Goal: Task Accomplishment & Management: Manage account settings

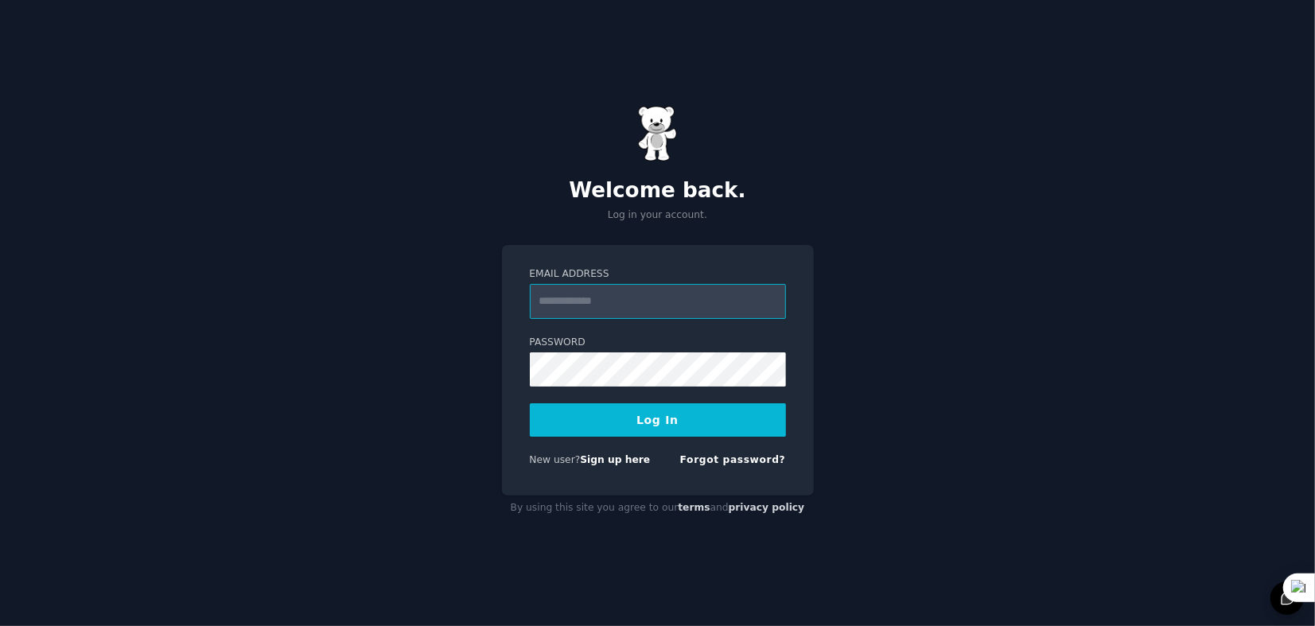
click at [649, 303] on input "Email Address" at bounding box center [658, 301] width 256 height 35
click at [509, 290] on div "Email Address Password Log In New user? Sign up here Forgot password?" at bounding box center [658, 370] width 312 height 251
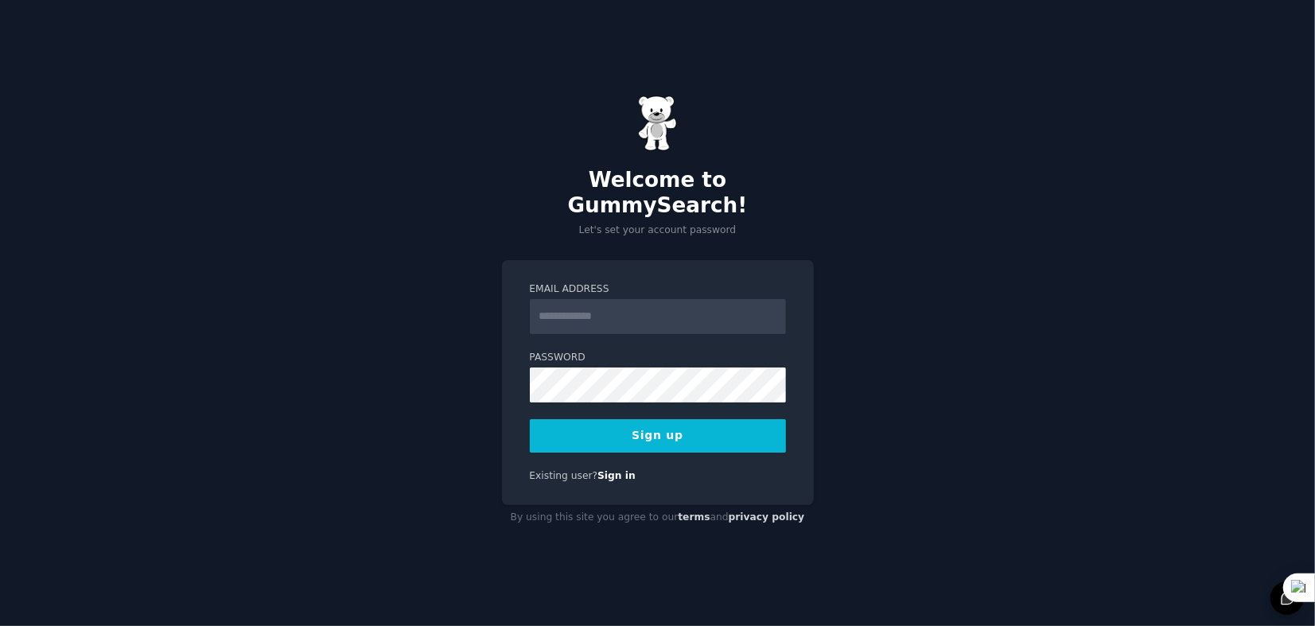
click at [624, 310] on input "Email Address" at bounding box center [658, 316] width 256 height 35
click at [728, 191] on h2 "Welcome to GummySearch!" at bounding box center [658, 193] width 312 height 50
click at [635, 308] on input "Email Address" at bounding box center [658, 316] width 256 height 35
type input "**********"
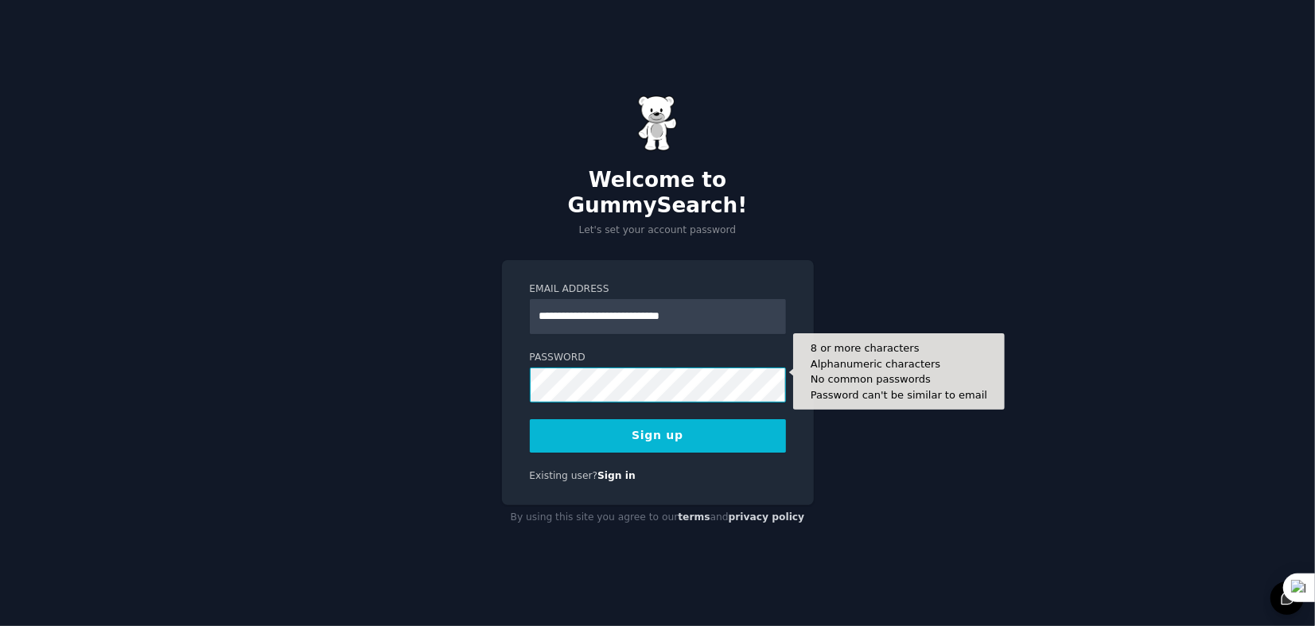
click at [530, 419] on button "Sign up" at bounding box center [658, 435] width 256 height 33
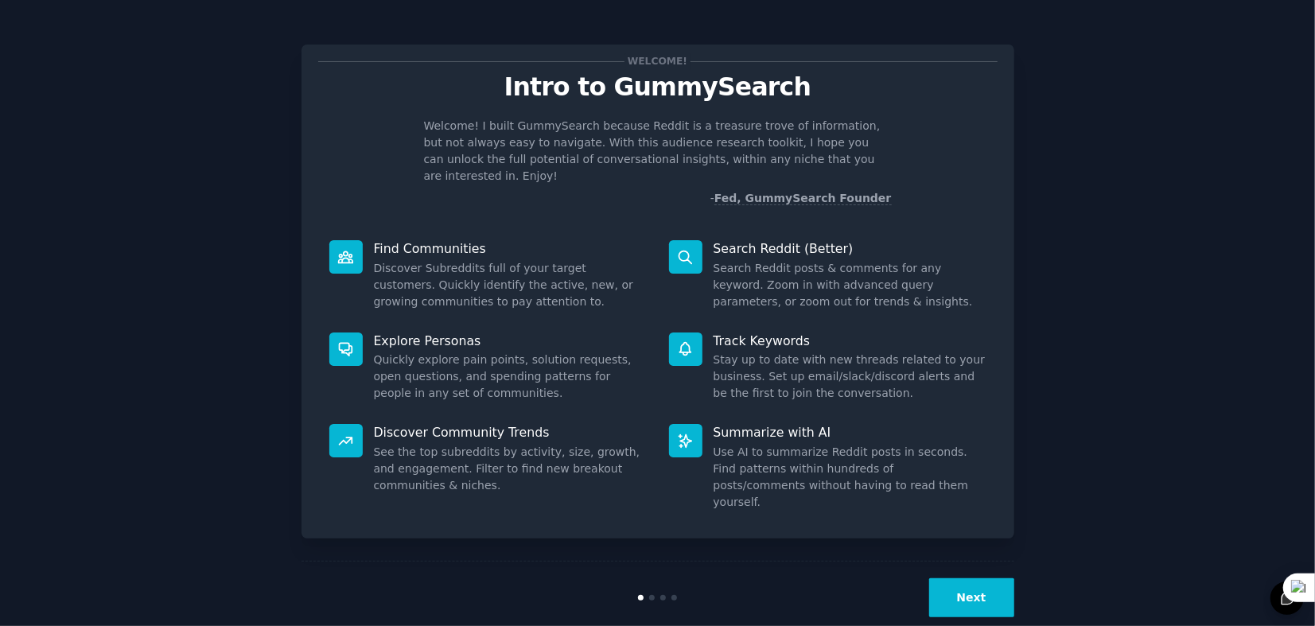
click at [987, 579] on button "Next" at bounding box center [971, 598] width 85 height 39
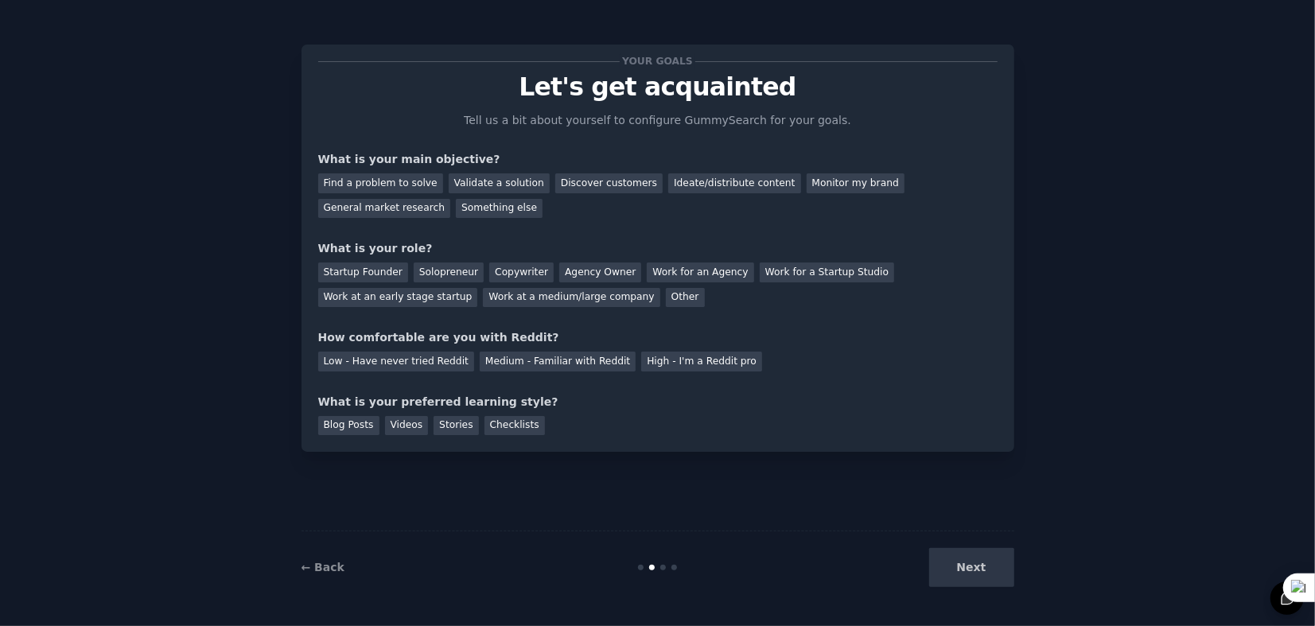
click at [961, 579] on div "Next" at bounding box center [896, 567] width 238 height 39
click at [978, 571] on div "Next" at bounding box center [896, 567] width 238 height 39
drag, startPoint x: 930, startPoint y: 322, endPoint x: 583, endPoint y: 341, distance: 347.5
click at [583, 339] on div "Your goals Let's get acquainted Tell us a bit about yourself to configure Gummy…" at bounding box center [658, 248] width 680 height 374
click at [986, 583] on div "Next" at bounding box center [896, 567] width 238 height 39
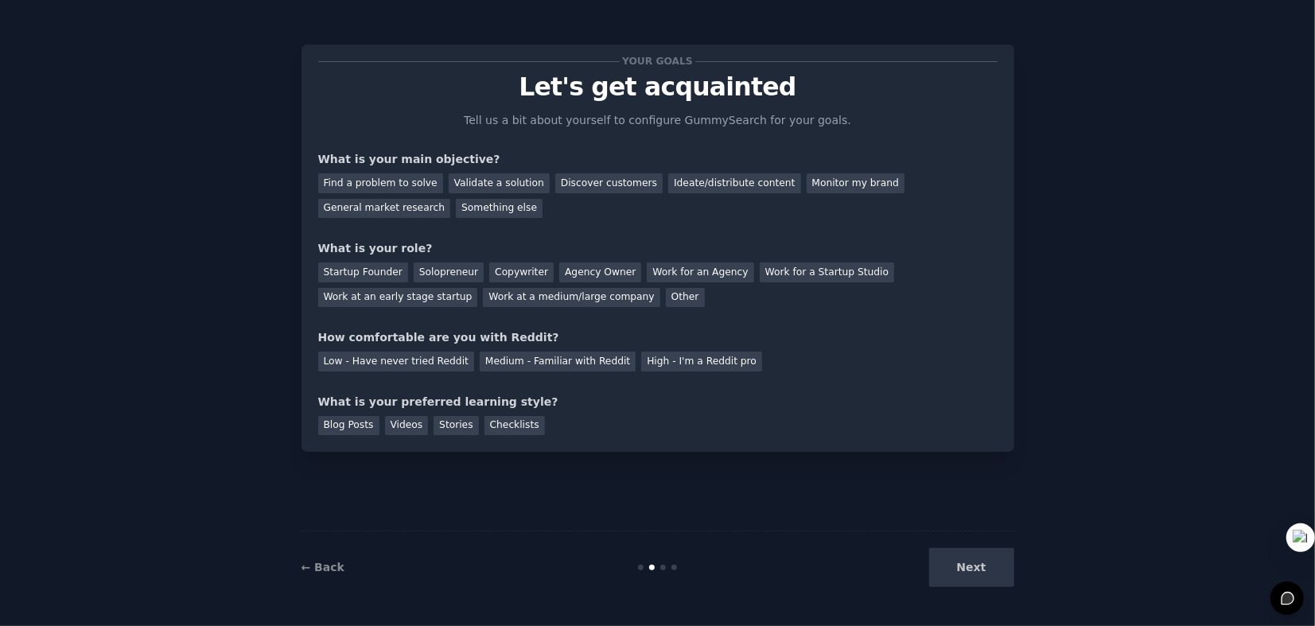
drag, startPoint x: 1307, startPoint y: 588, endPoint x: 1315, endPoint y: 538, distance: 50.9
click at [1315, 538] on div at bounding box center [1301, 538] width 29 height 29
click at [1019, 567] on div "Your goals Let's get acquainted Tell us a bit about yourself to configure Gummy…" at bounding box center [657, 313] width 1271 height 582
click at [990, 573] on div "Next" at bounding box center [896, 567] width 238 height 39
click at [599, 364] on div "Medium - Familiar with Reddit" at bounding box center [558, 362] width 156 height 20
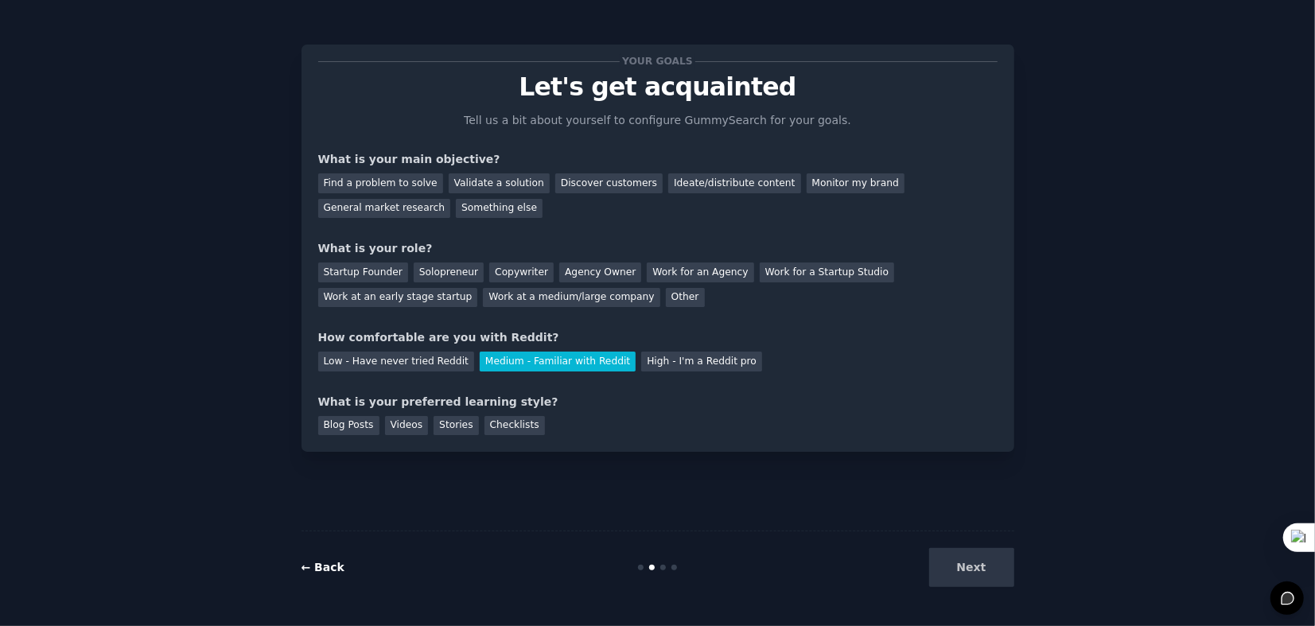
click at [317, 561] on link "← Back" at bounding box center [323, 567] width 43 height 13
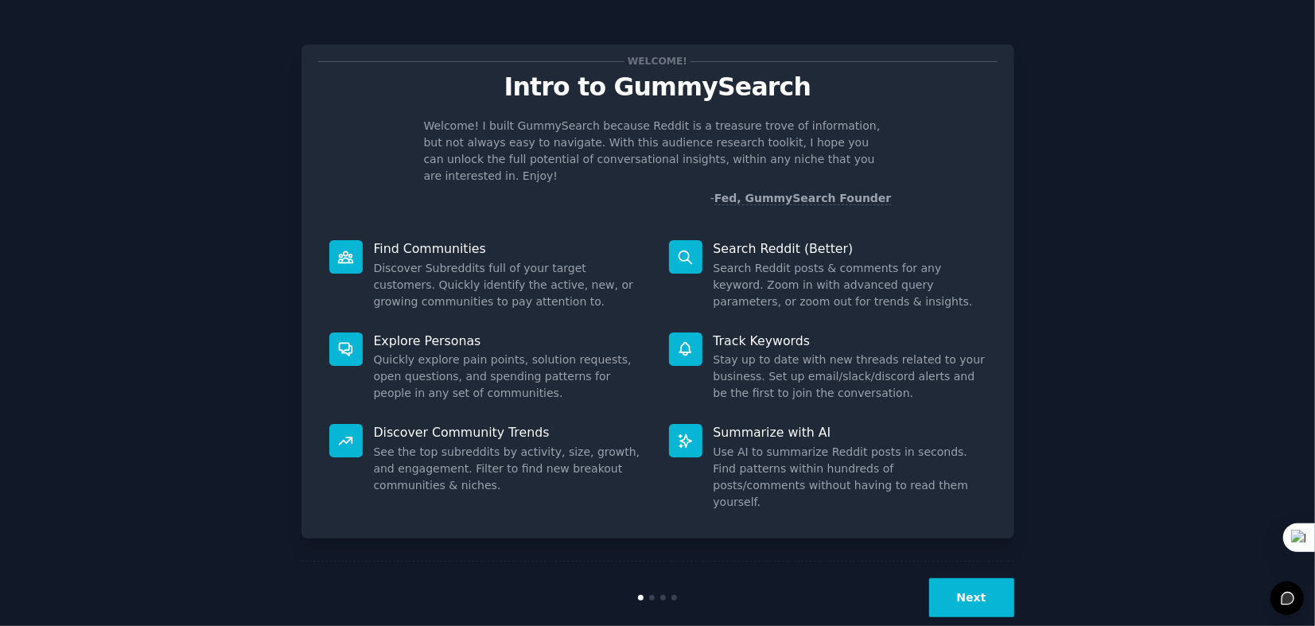
click at [437, 260] on dd "Discover Subreddits full of your target customers. Quickly identify the active,…" at bounding box center [510, 285] width 273 height 50
click at [989, 579] on button "Next" at bounding box center [971, 598] width 85 height 39
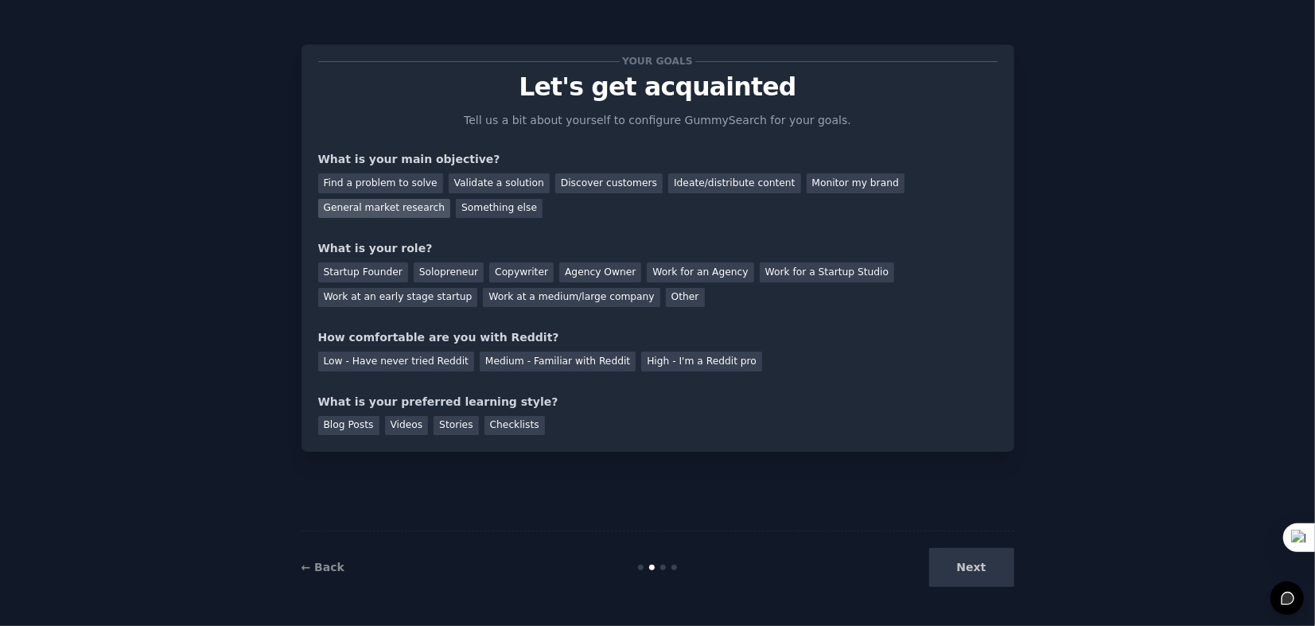
click at [451, 199] on div "General market research" at bounding box center [384, 209] width 133 height 20
click at [871, 300] on div "Startup Founder Solopreneur Copywriter Agency Owner Work for an Agency Work for…" at bounding box center [658, 282] width 680 height 50
click at [375, 274] on div "Startup Founder" at bounding box center [363, 273] width 90 height 20
click at [439, 272] on div "Solopreneur" at bounding box center [449, 273] width 70 height 20
click at [382, 273] on div "Startup Founder" at bounding box center [363, 273] width 90 height 20
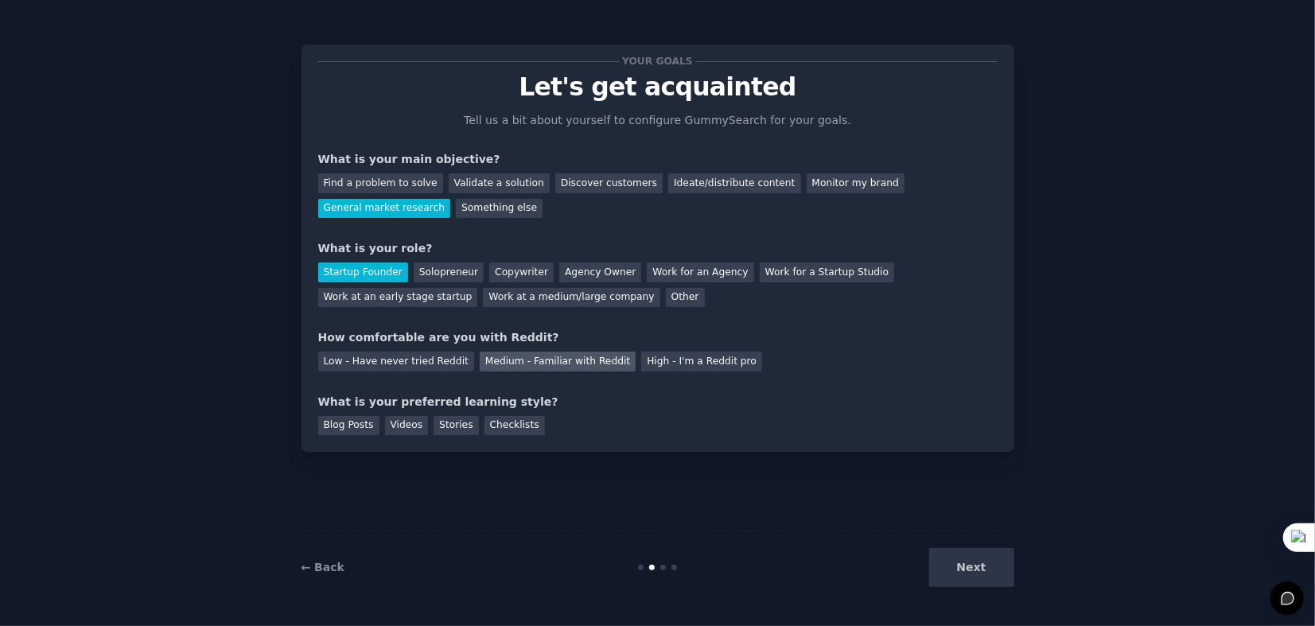
click at [508, 360] on div "Medium - Familiar with Reddit" at bounding box center [558, 362] width 156 height 20
click at [492, 423] on div "Checklists" at bounding box center [515, 426] width 60 height 20
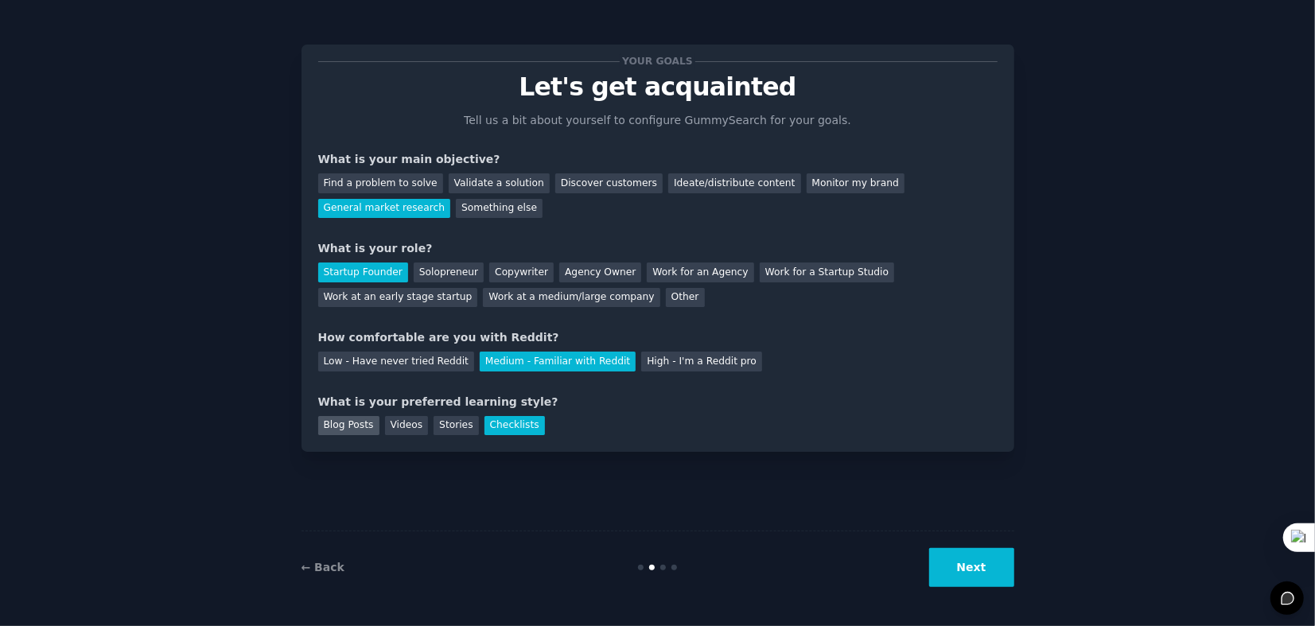
click at [345, 427] on div "Blog Posts" at bounding box center [348, 426] width 61 height 20
click at [407, 427] on div "Videos" at bounding box center [407, 426] width 44 height 20
click at [990, 563] on button "Next" at bounding box center [971, 567] width 85 height 39
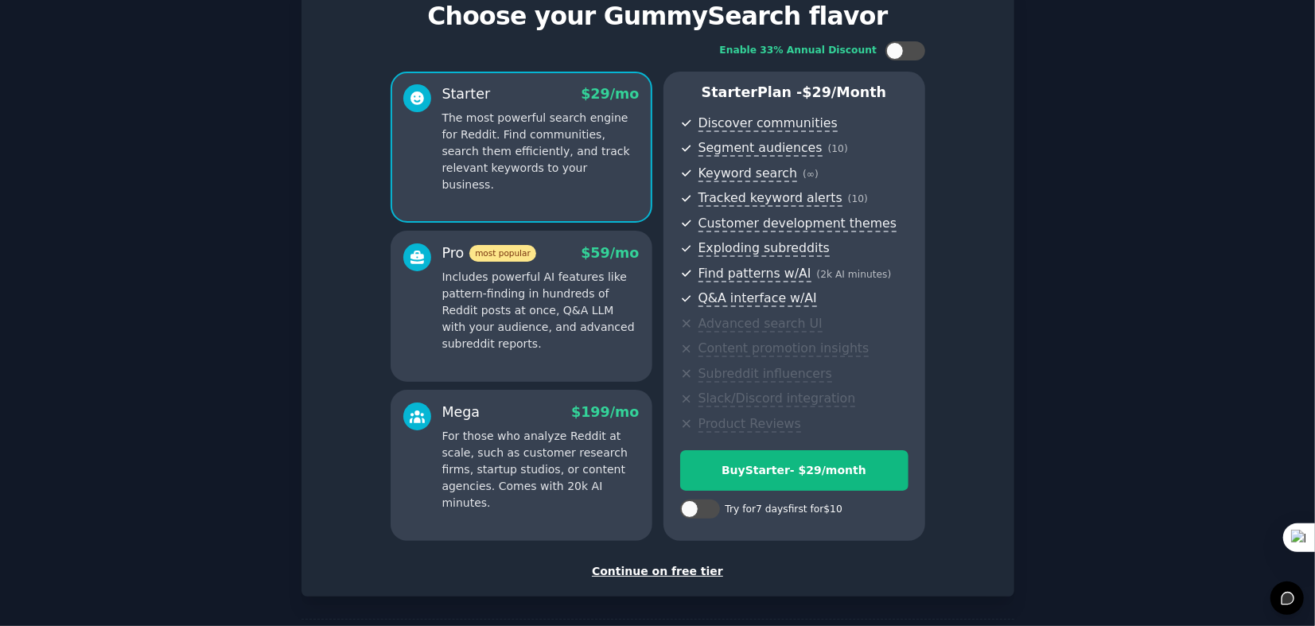
scroll to position [136, 0]
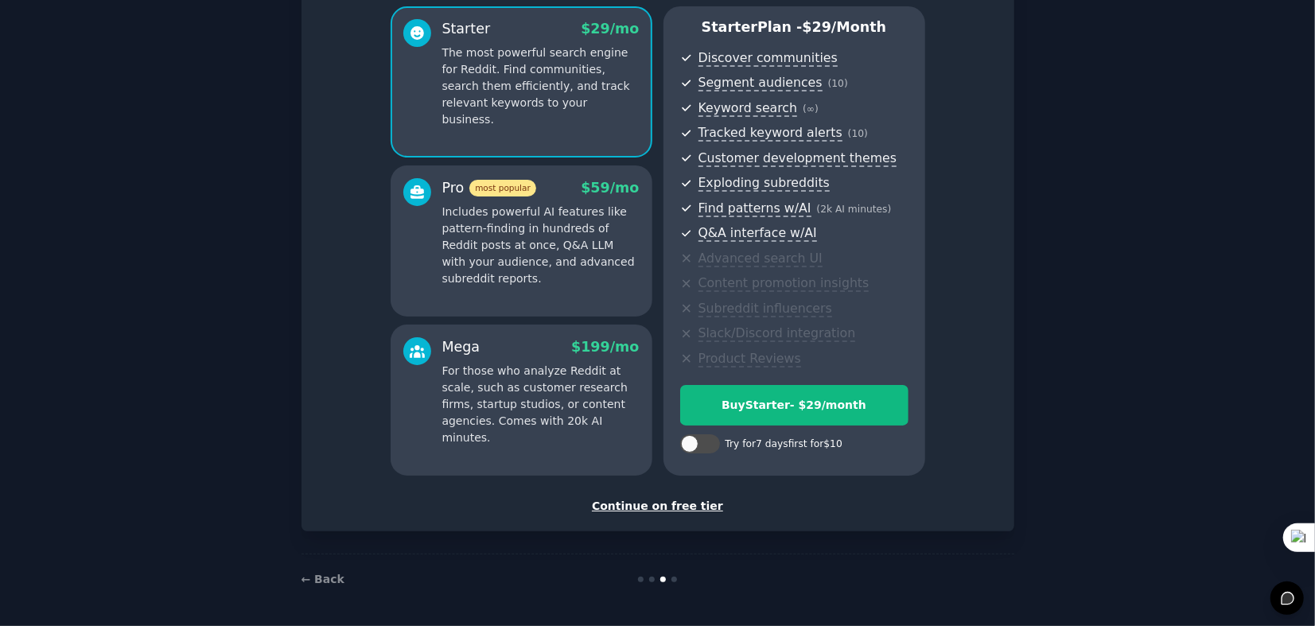
click at [698, 503] on div "Continue on free tier" at bounding box center [658, 506] width 680 height 17
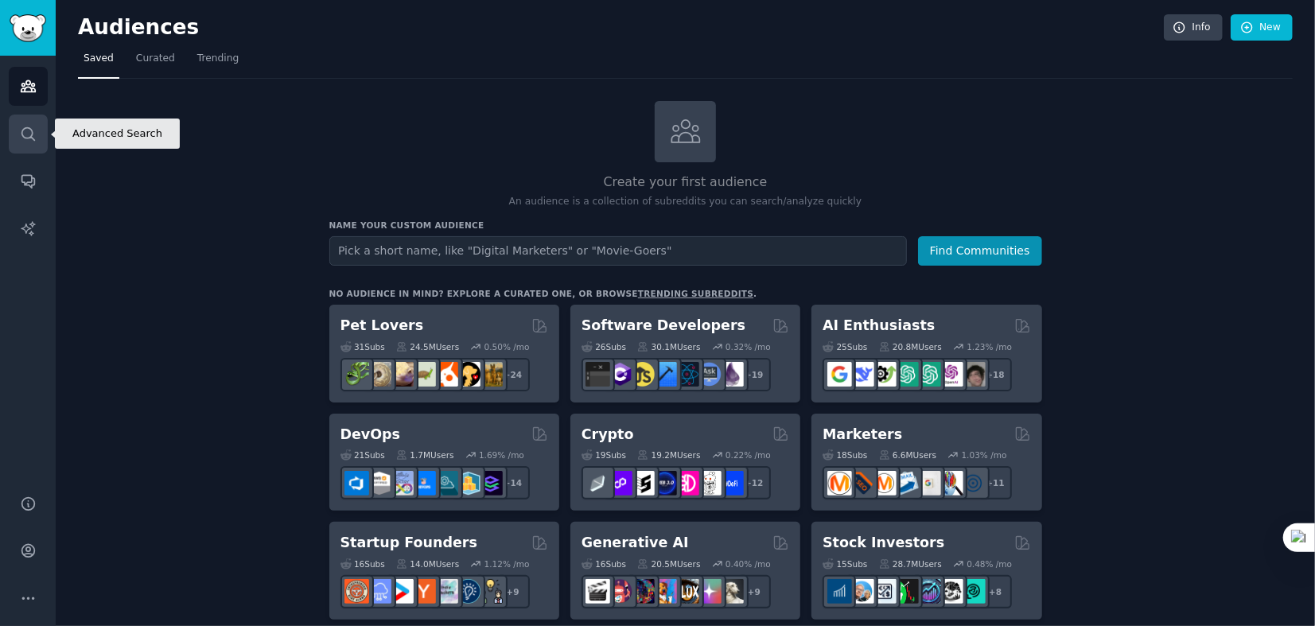
click at [21, 129] on icon "Sidebar" at bounding box center [27, 133] width 13 height 13
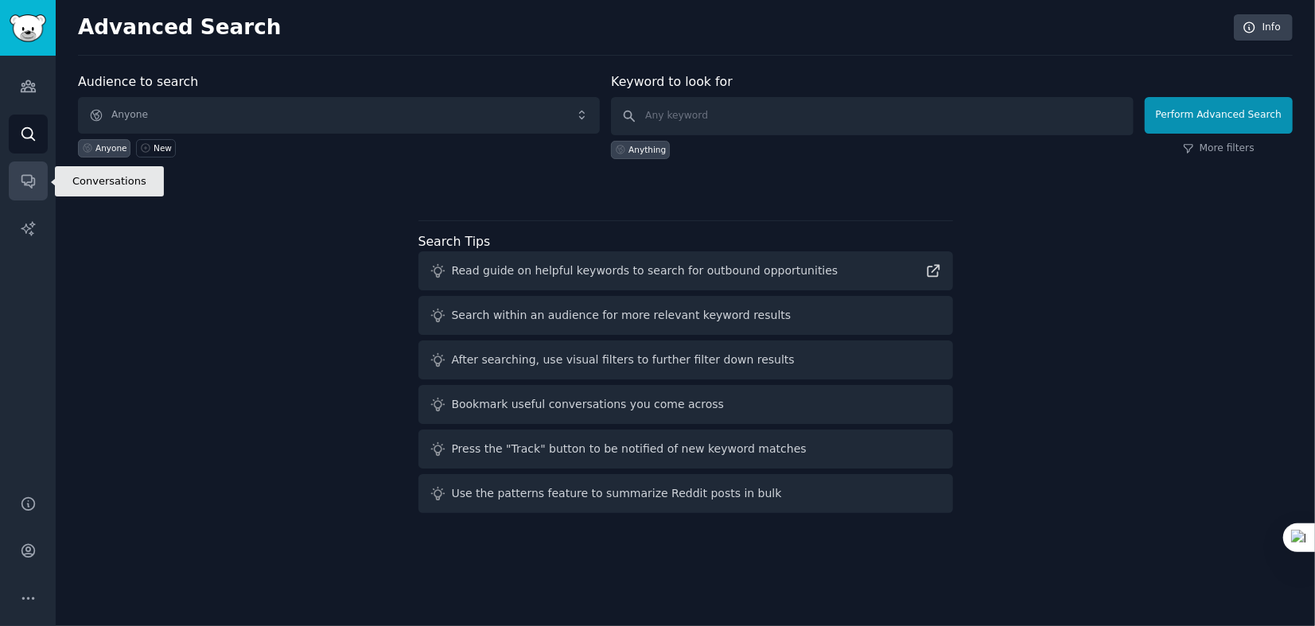
click at [16, 173] on link "Conversations" at bounding box center [28, 181] width 39 height 39
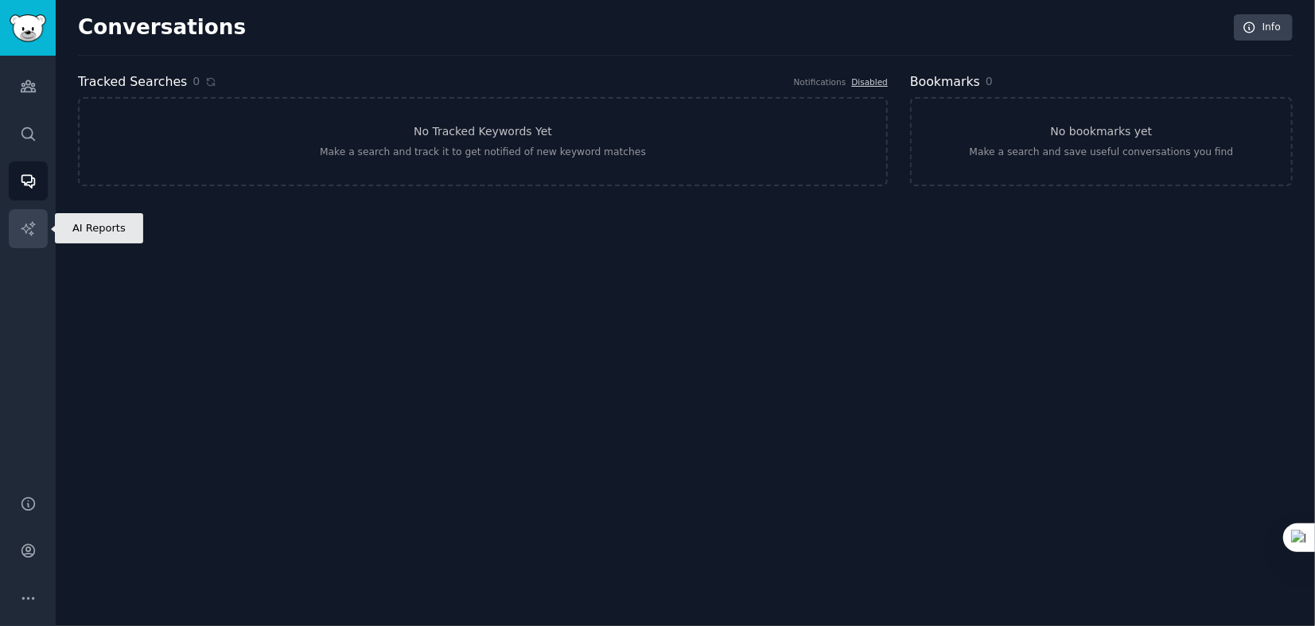
click at [20, 217] on link "AI Reports" at bounding box center [28, 228] width 39 height 39
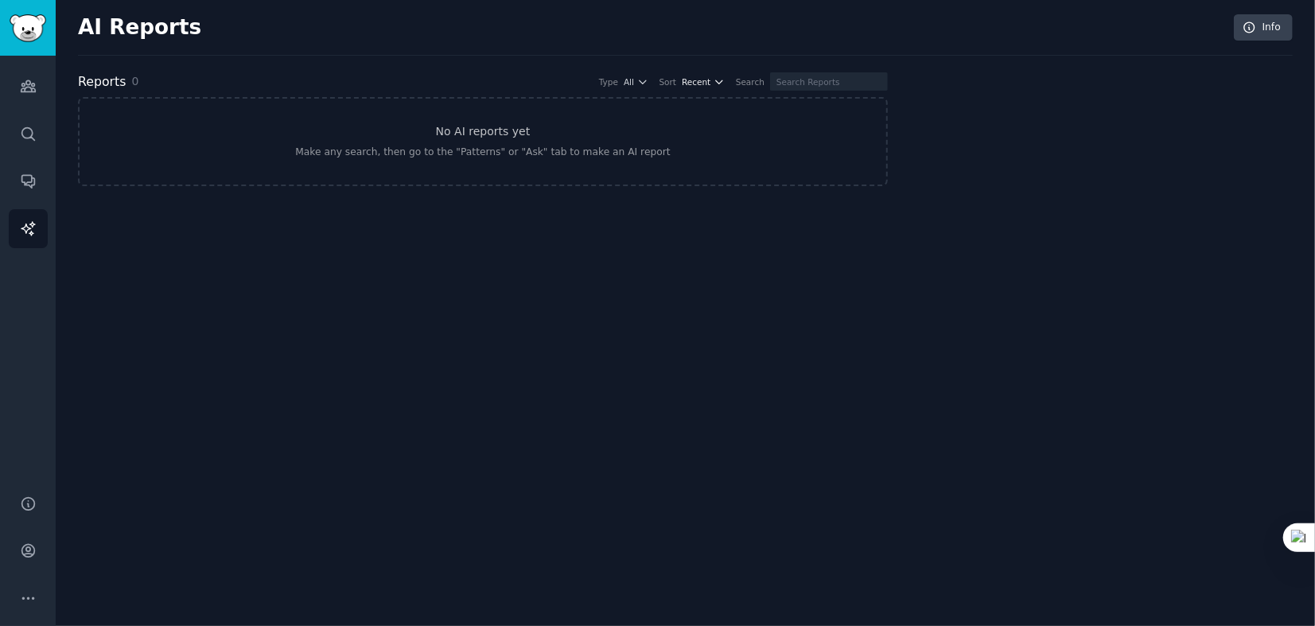
click at [711, 78] on span "Recent" at bounding box center [696, 81] width 29 height 11
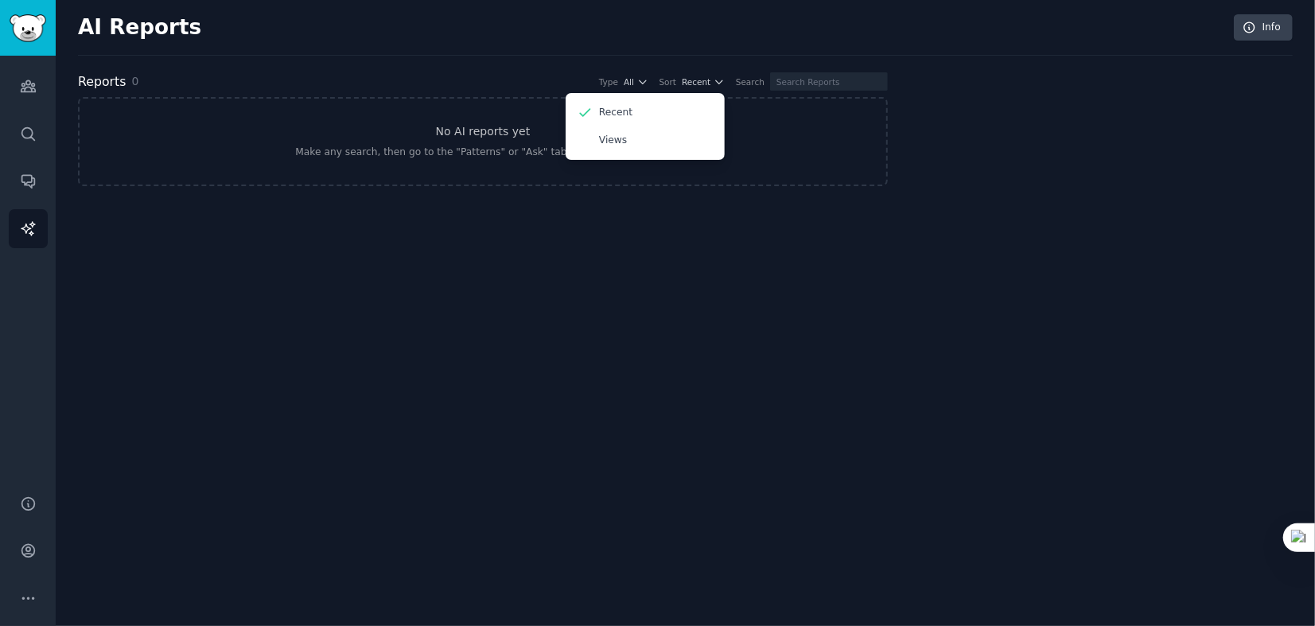
click at [618, 79] on div "Type" at bounding box center [608, 81] width 19 height 11
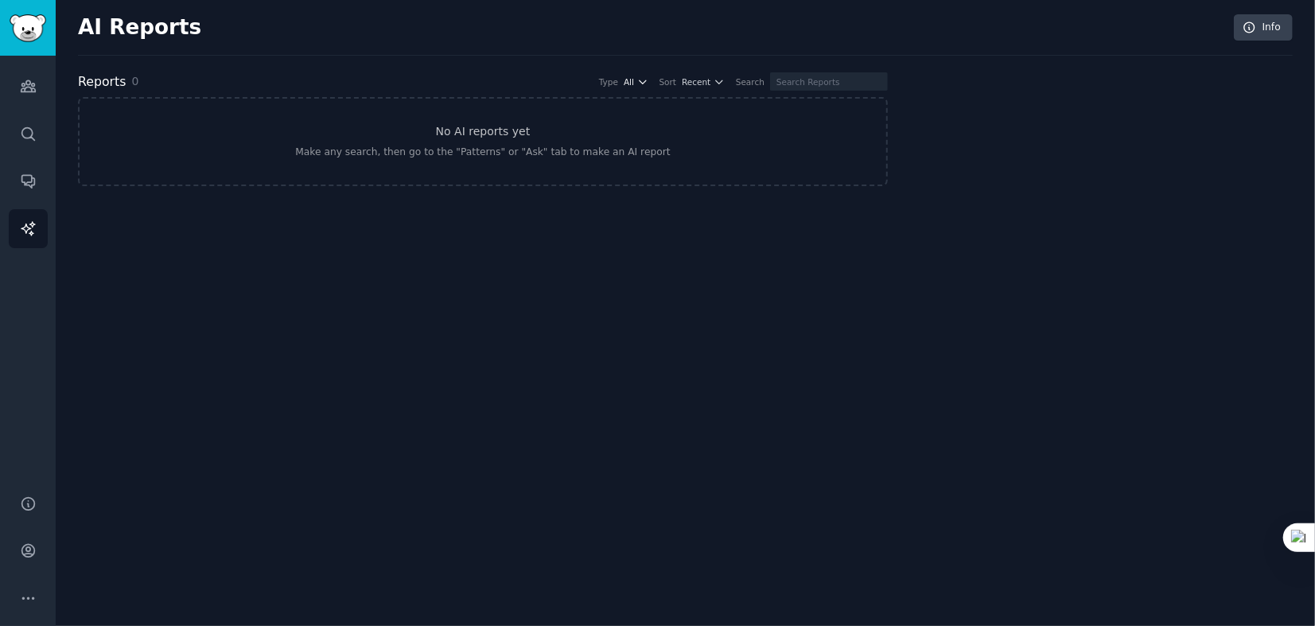
click at [634, 79] on span "All" at bounding box center [629, 81] width 10 height 11
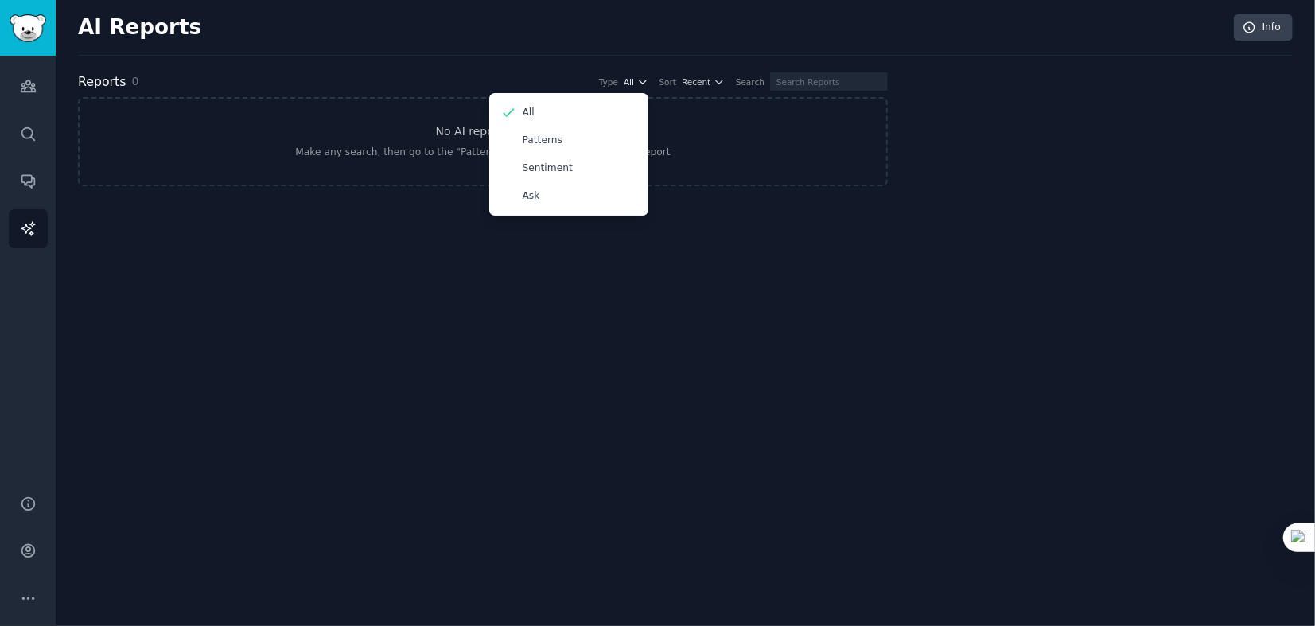
click at [634, 79] on span "All" at bounding box center [629, 81] width 10 height 11
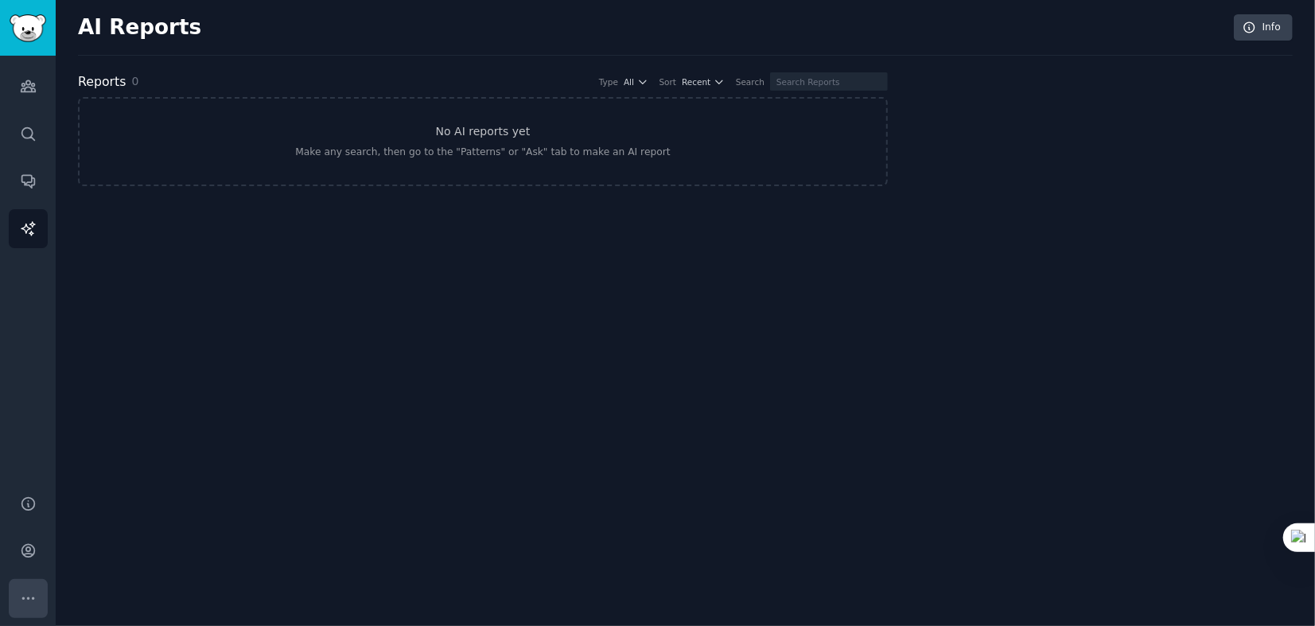
click at [37, 595] on button "More" at bounding box center [28, 598] width 39 height 39
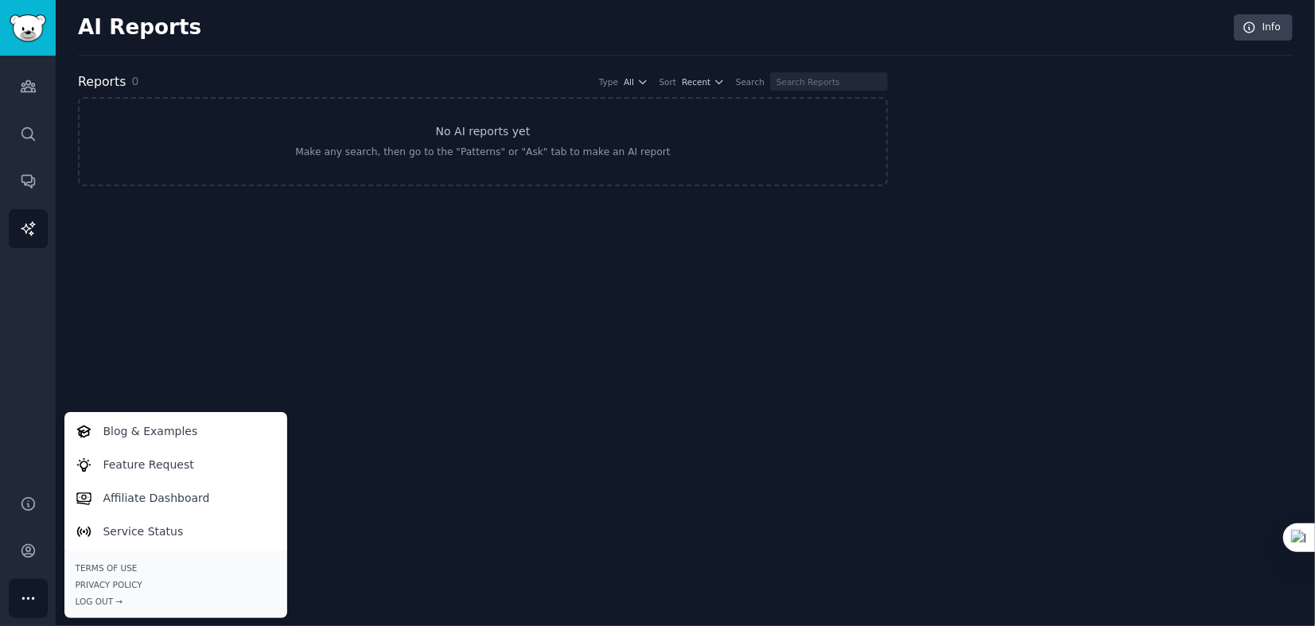
click at [130, 379] on div "AI Reports Info Reports 0 Type All Sort Recent Search No AI reports yet Make an…" at bounding box center [686, 313] width 1260 height 626
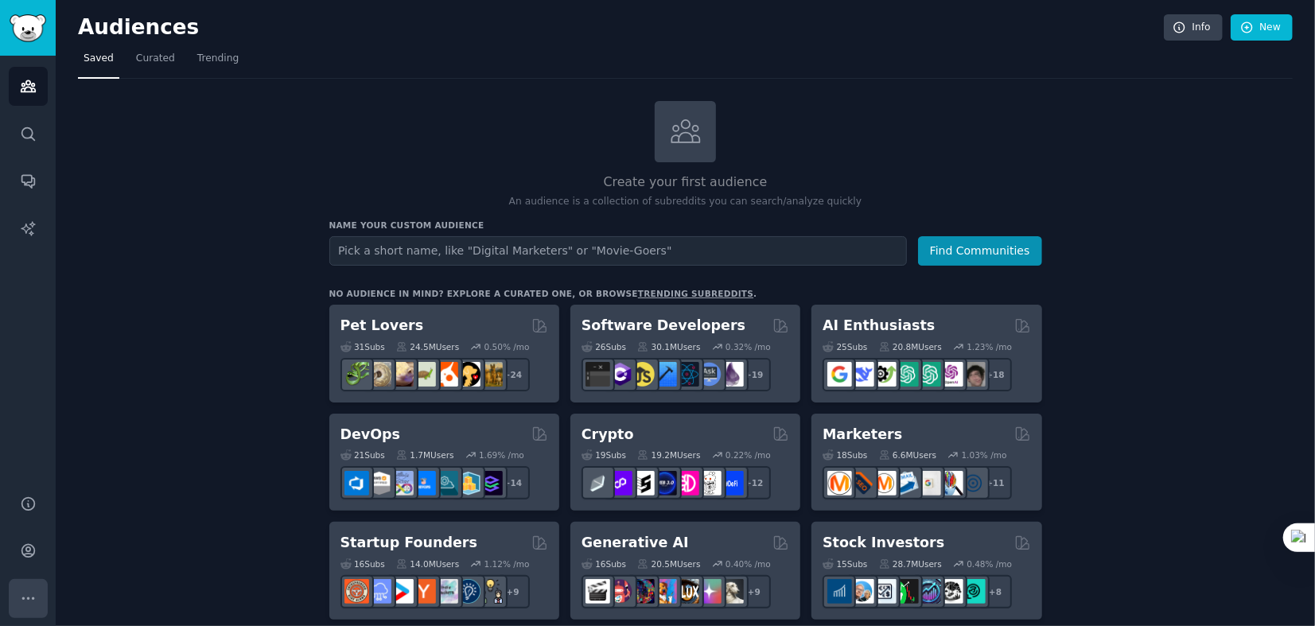
click at [28, 592] on icon "Sidebar" at bounding box center [28, 598] width 17 height 17
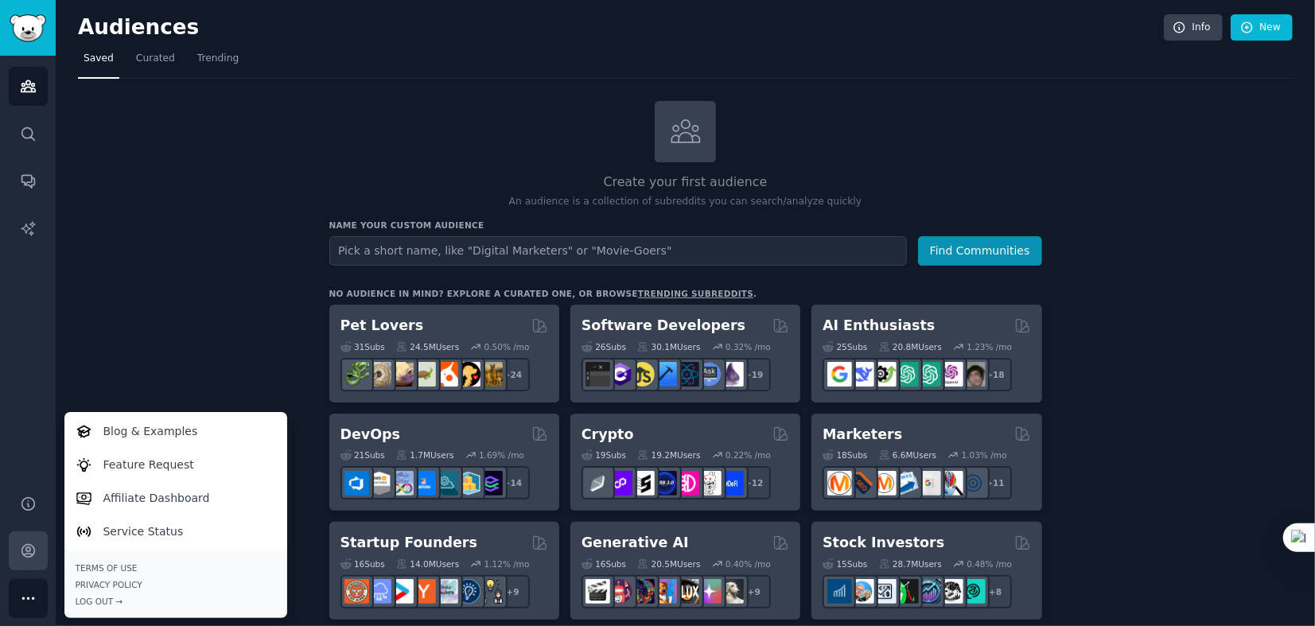
click at [21, 552] on icon "Sidebar" at bounding box center [27, 551] width 13 height 13
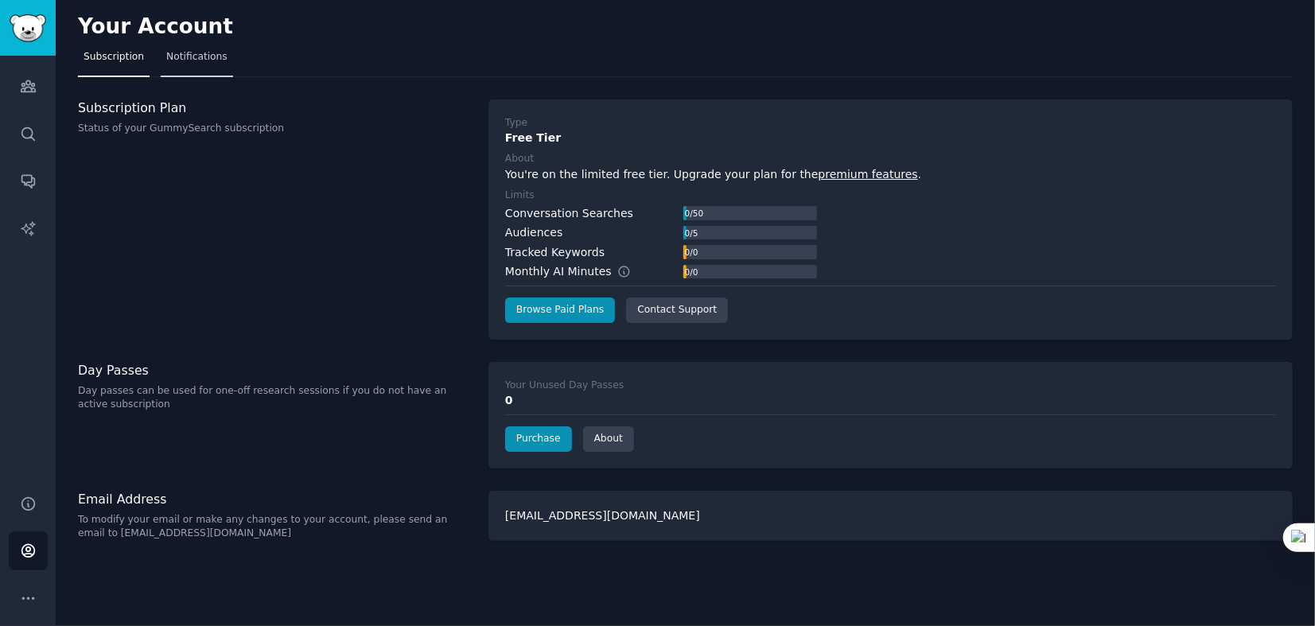
click at [187, 64] on link "Notifications" at bounding box center [197, 61] width 72 height 33
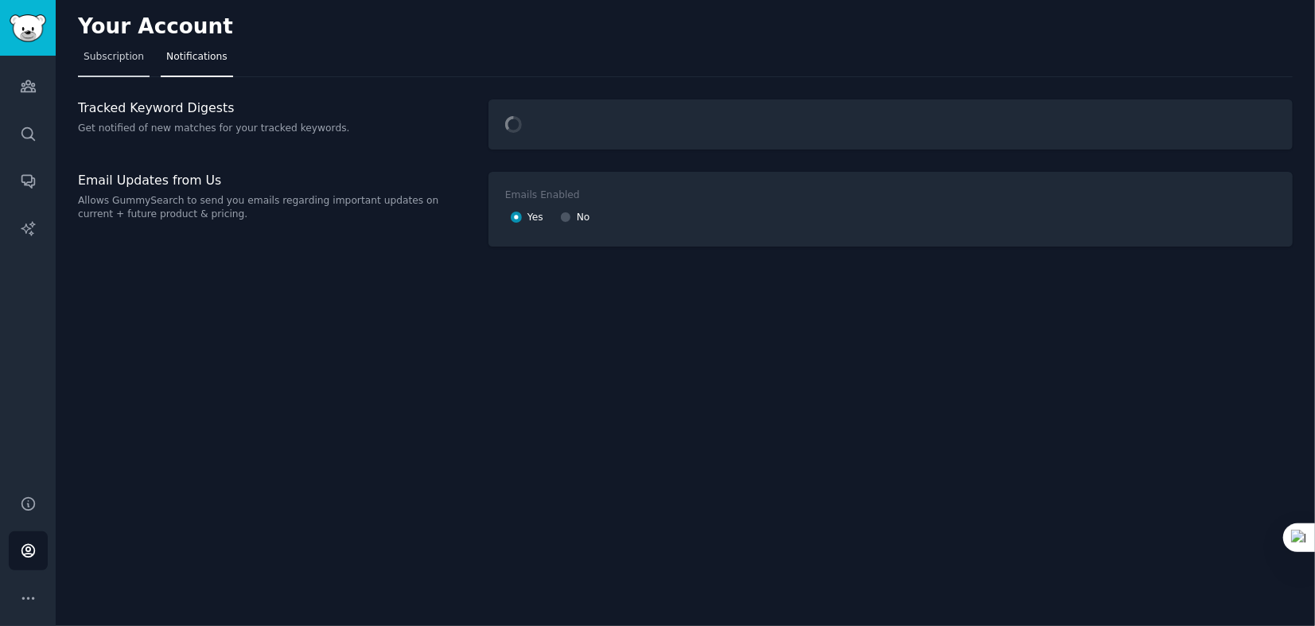
click at [126, 56] on span "Subscription" at bounding box center [114, 57] width 60 height 14
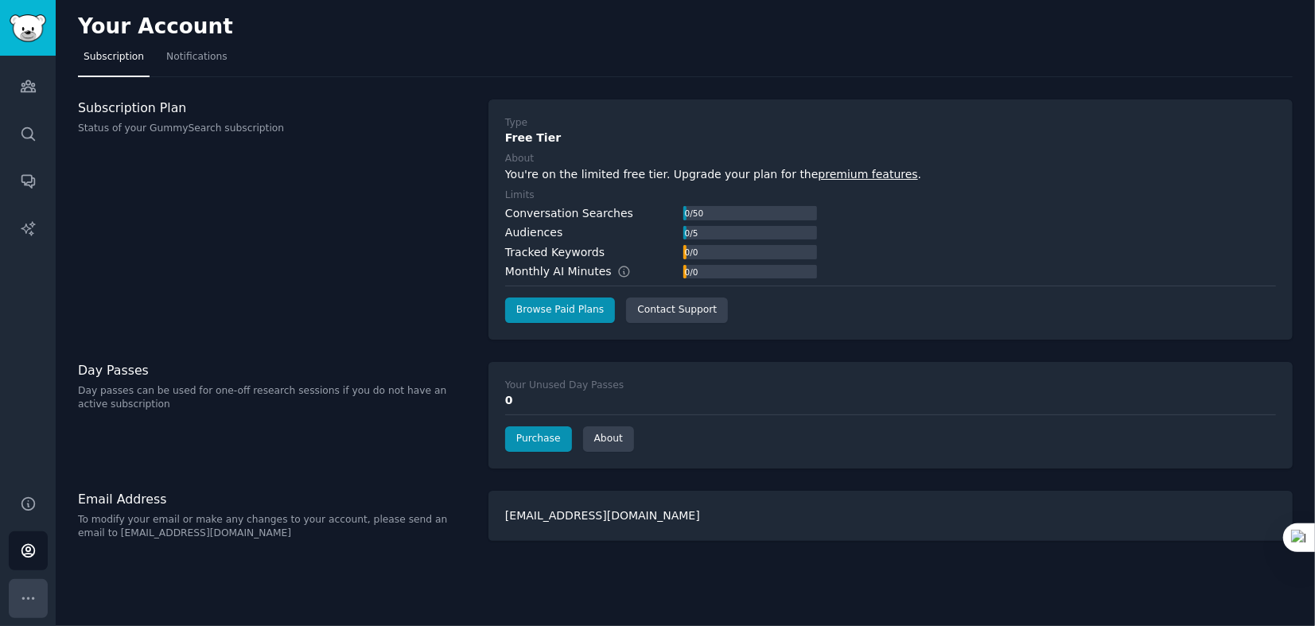
click at [28, 592] on icon "Sidebar" at bounding box center [28, 598] width 17 height 17
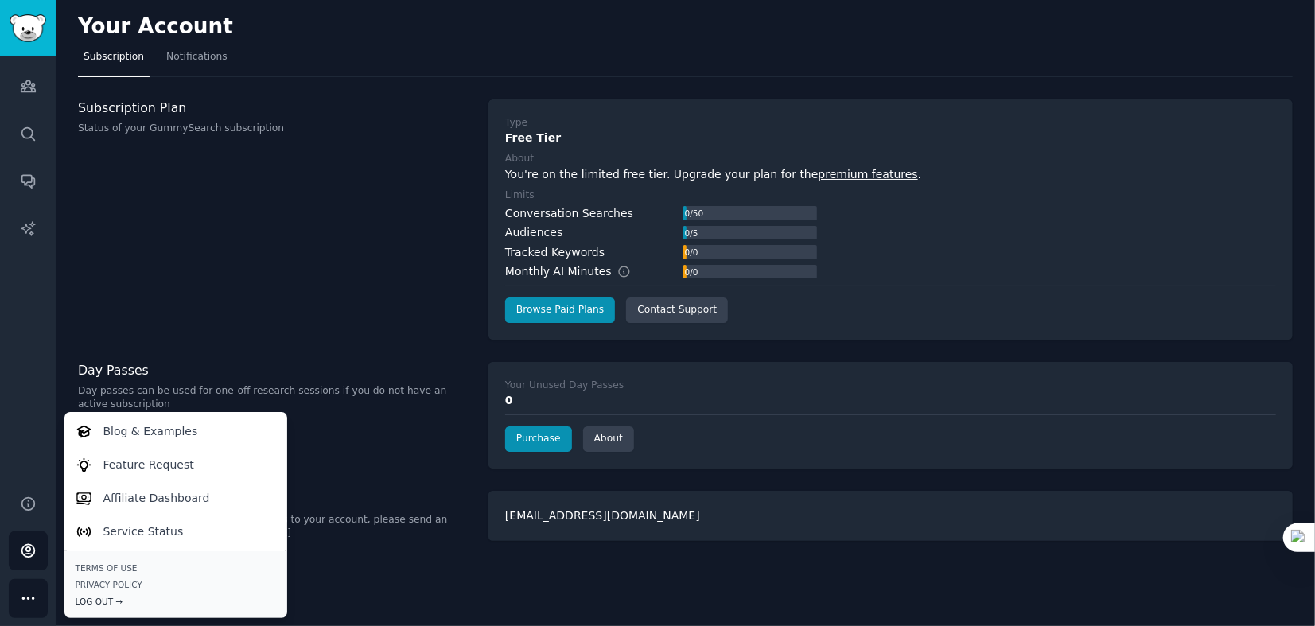
click at [102, 602] on div "Log Out →" at bounding box center [176, 601] width 201 height 11
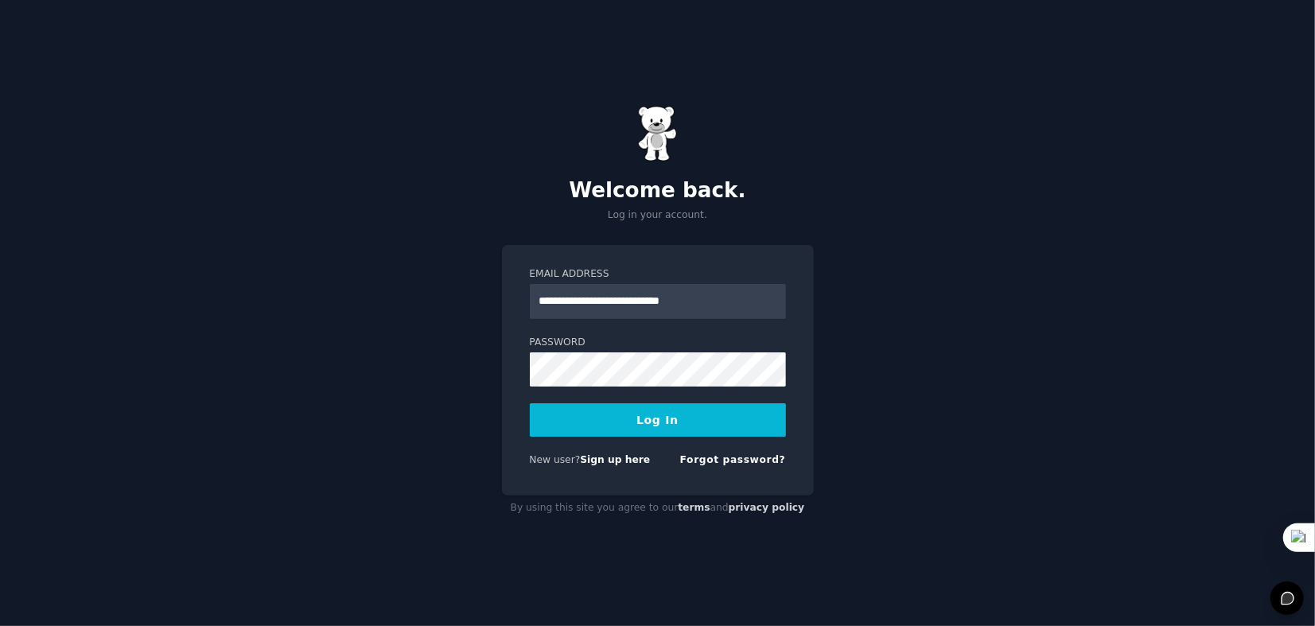
click at [657, 299] on input "**********" at bounding box center [658, 301] width 256 height 35
click at [707, 302] on input "**********" at bounding box center [658, 301] width 256 height 35
paste input "email"
type input "**********"
click at [794, 376] on div "**********" at bounding box center [658, 370] width 312 height 251
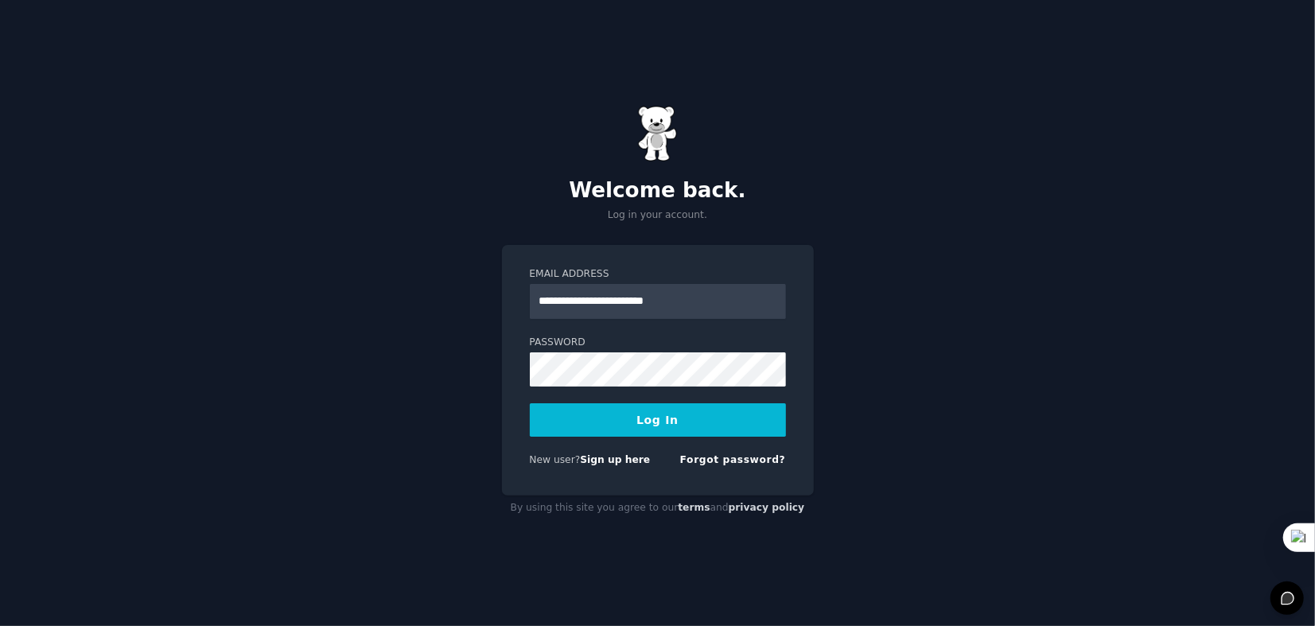
click at [665, 412] on button "Log In" at bounding box center [658, 419] width 256 height 33
